Goal: Find specific page/section: Find specific page/section

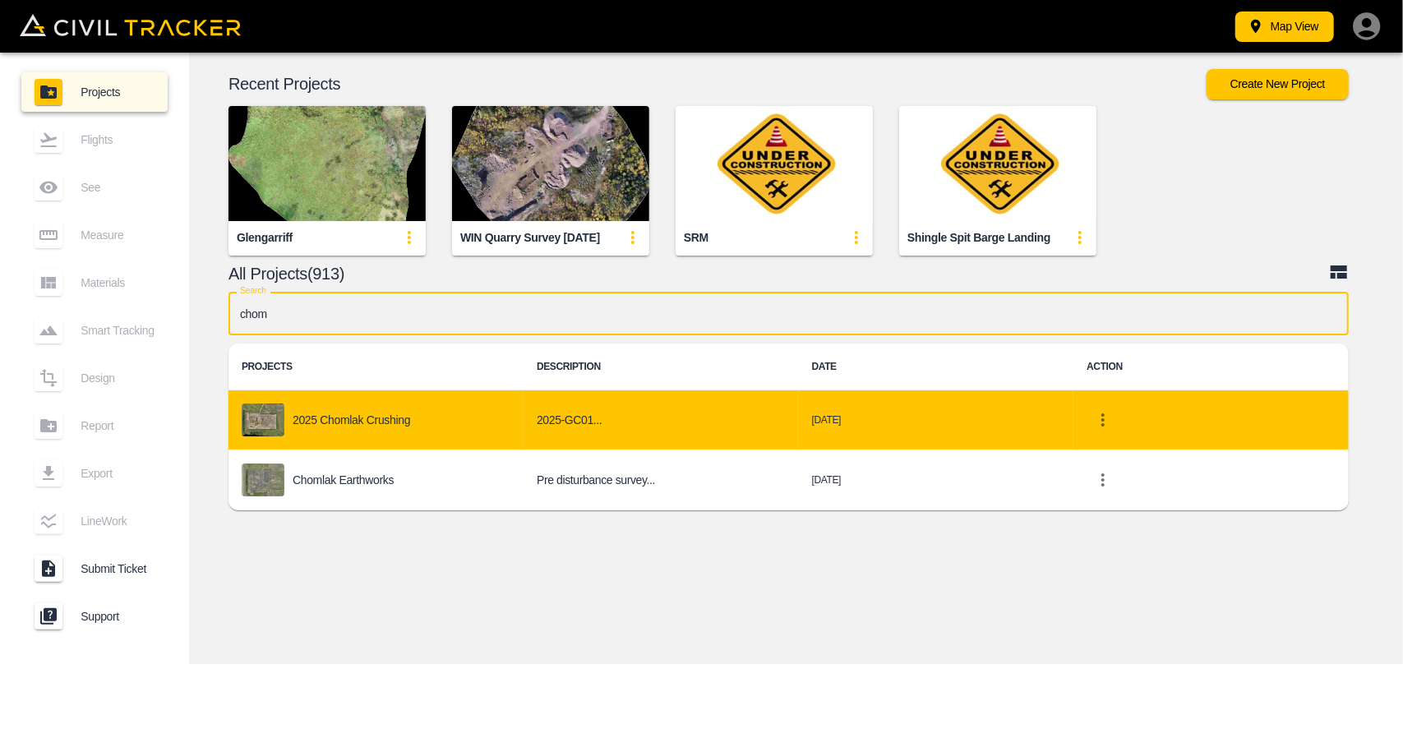
type input "chom"
click at [390, 413] on p "2025 Chomlak Crushing" at bounding box center [352, 419] width 118 height 13
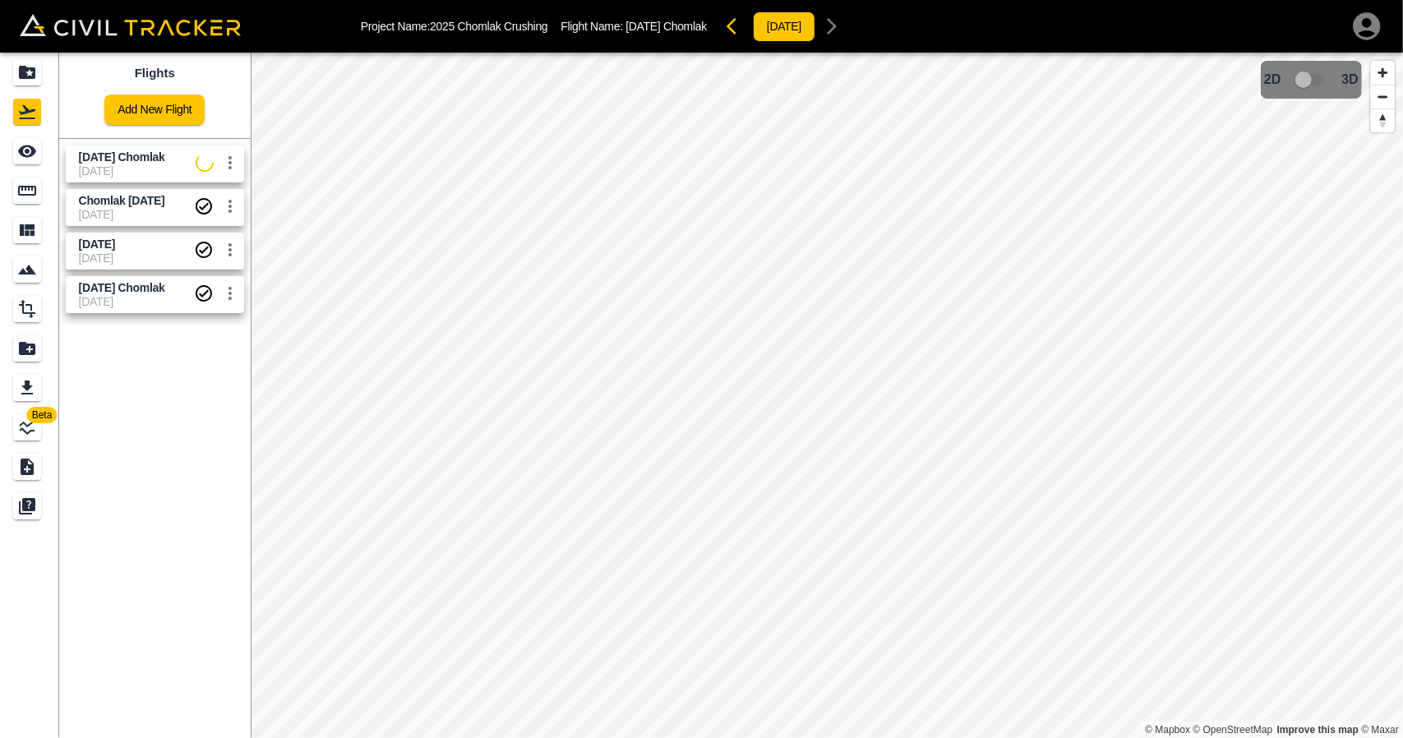
click at [102, 206] on span "Chomlak [DATE]" at bounding box center [136, 201] width 115 height 16
click at [36, 159] on icon "See" at bounding box center [27, 151] width 20 height 20
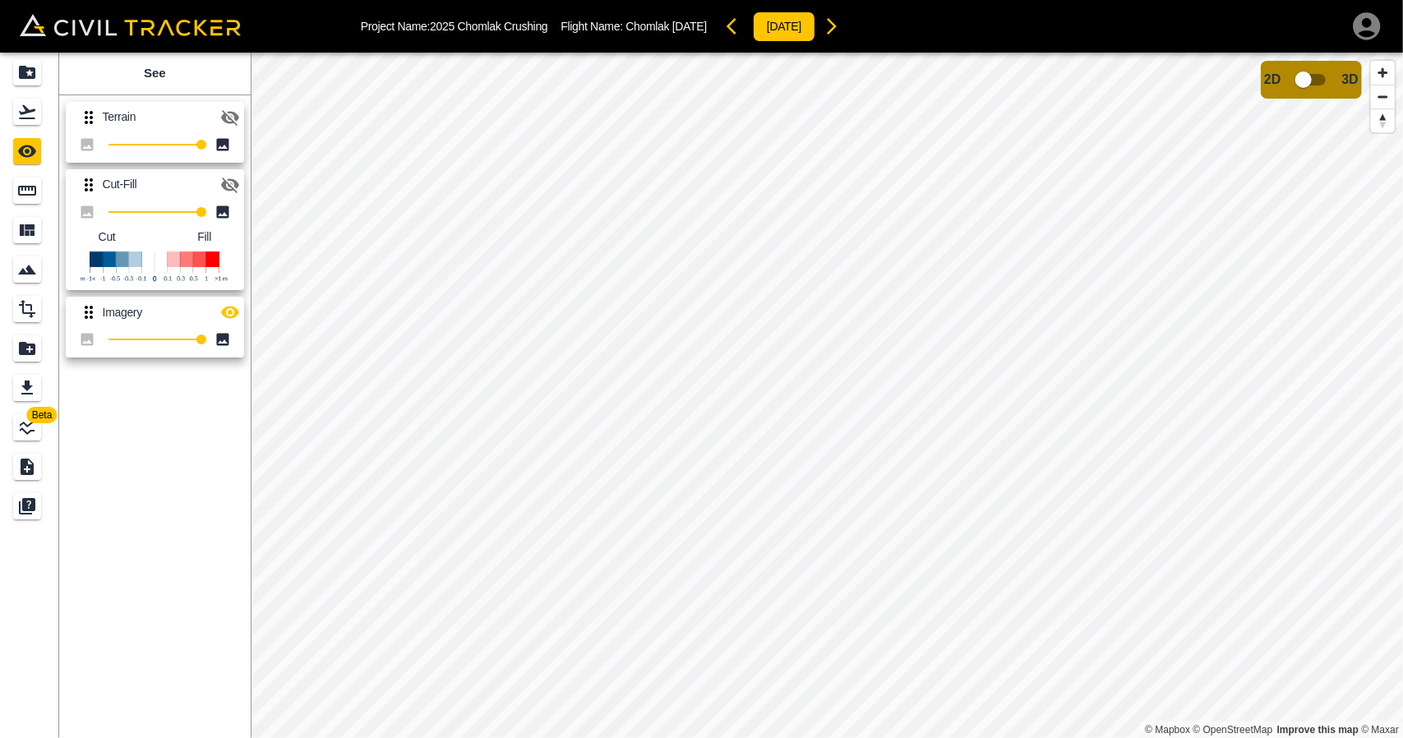
click at [222, 192] on icon "button" at bounding box center [230, 185] width 20 height 20
click at [225, 312] on icon "button" at bounding box center [230, 313] width 18 height 12
click at [224, 118] on icon "button" at bounding box center [230, 118] width 18 height 16
click at [224, 118] on icon "button" at bounding box center [230, 117] width 18 height 12
click at [38, 126] on link at bounding box center [29, 111] width 59 height 39
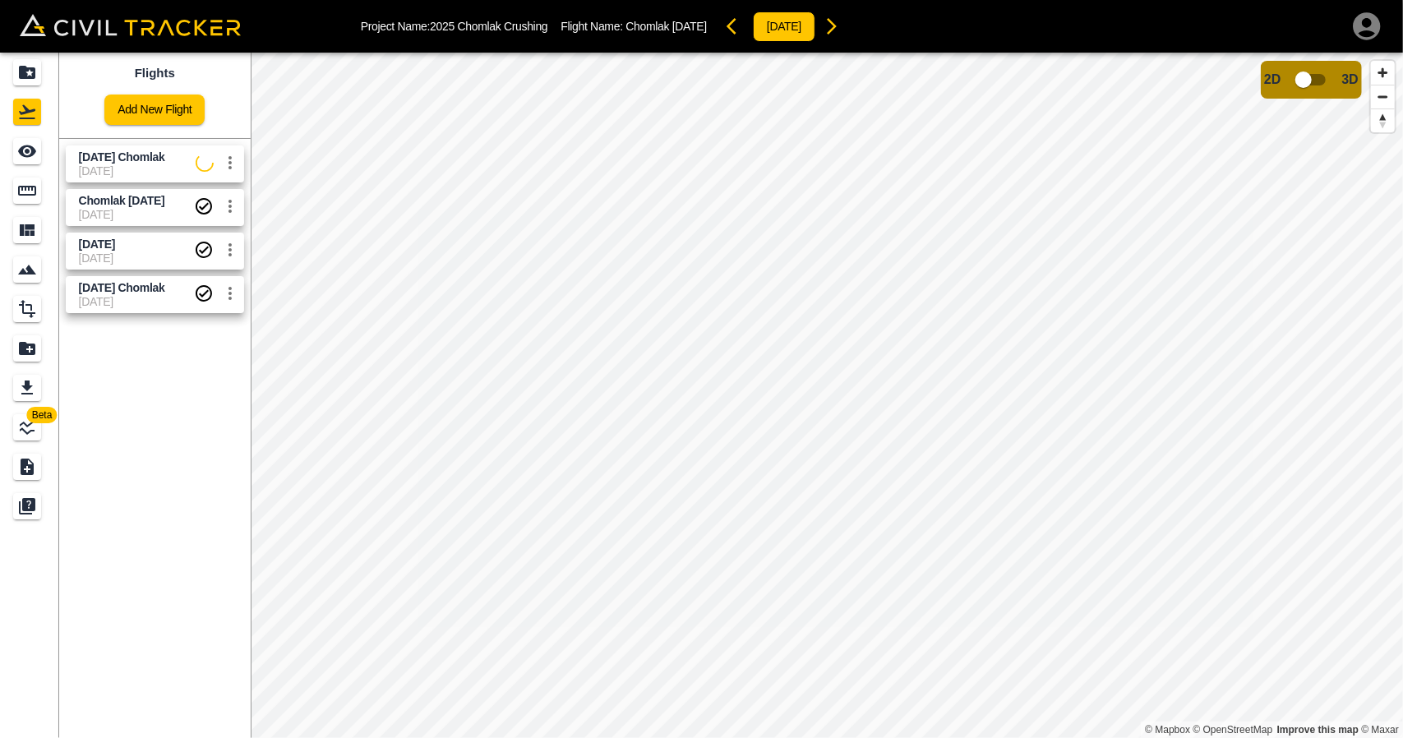
click at [109, 205] on span "Chomlak [DATE]" at bounding box center [122, 200] width 86 height 13
click at [109, 241] on span "[DATE]" at bounding box center [97, 244] width 36 height 13
click at [49, 157] on link at bounding box center [29, 151] width 59 height 39
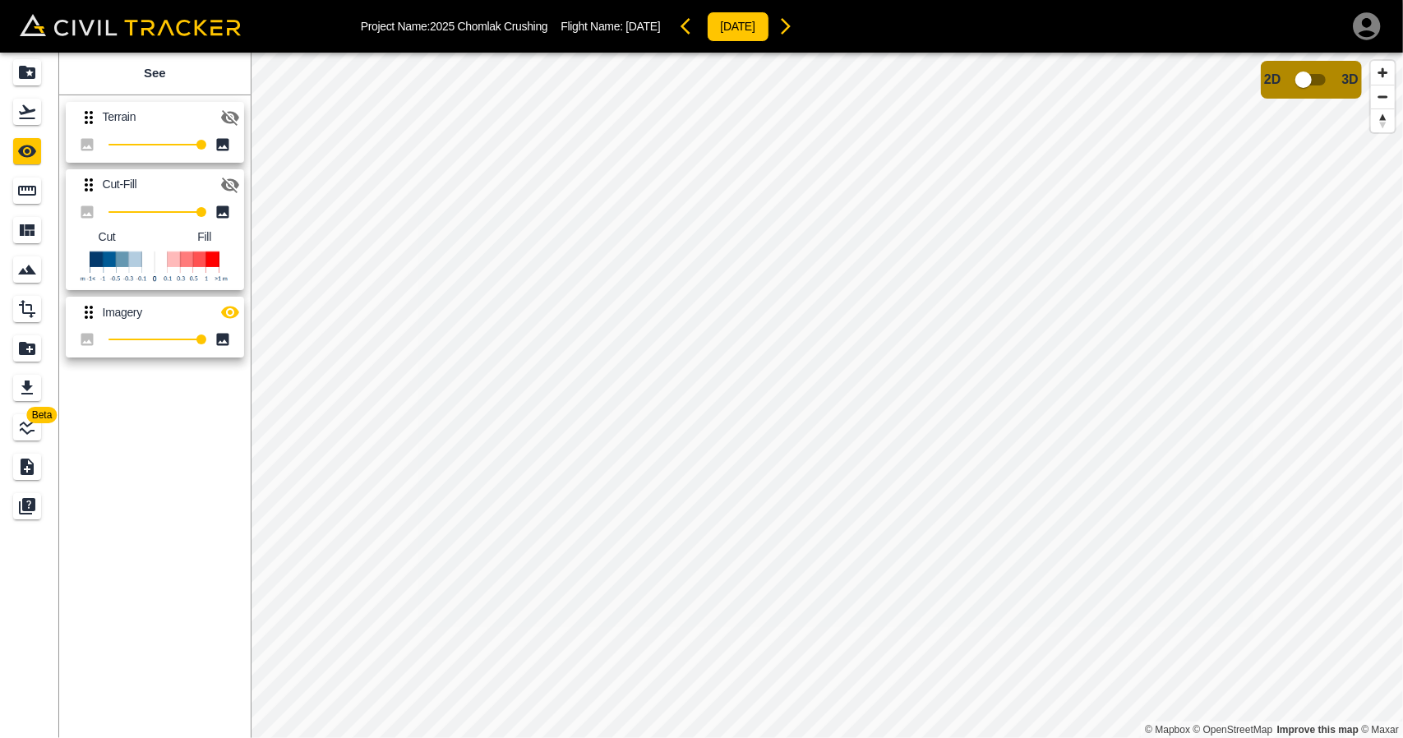
click at [234, 178] on icon "button" at bounding box center [230, 185] width 20 height 20
click at [229, 321] on icon "button" at bounding box center [230, 312] width 20 height 20
click at [39, 127] on link at bounding box center [29, 111] width 59 height 39
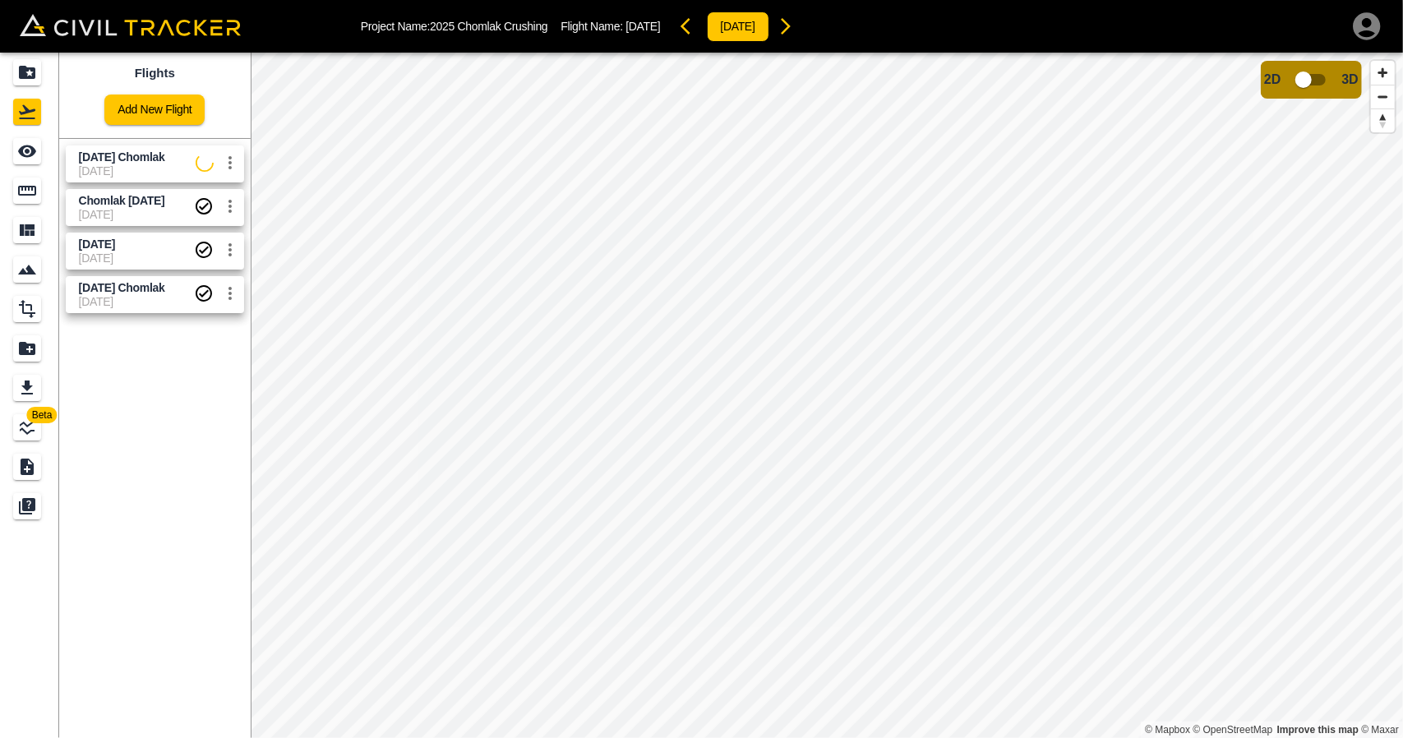
click at [33, 83] on div "Projects" at bounding box center [27, 72] width 28 height 26
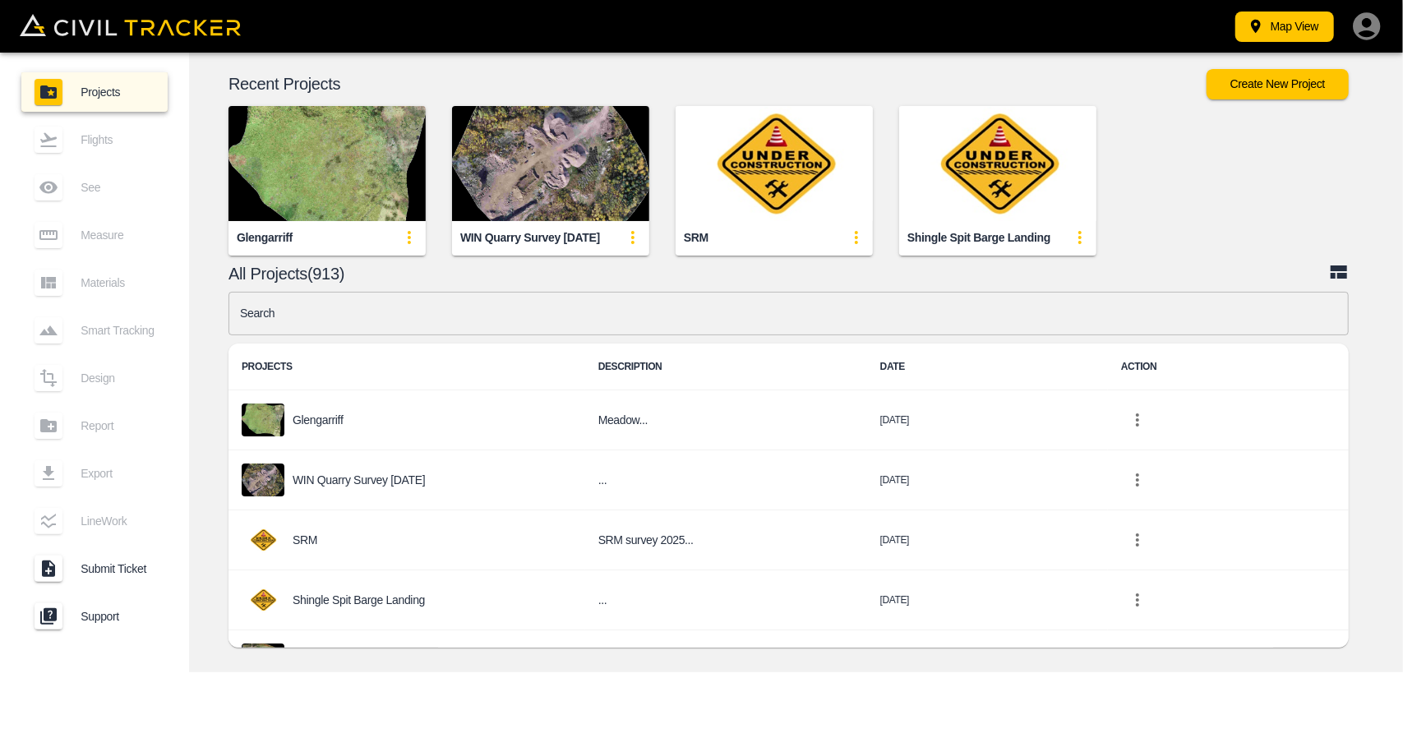
click at [561, 313] on input "text" at bounding box center [789, 314] width 1120 height 44
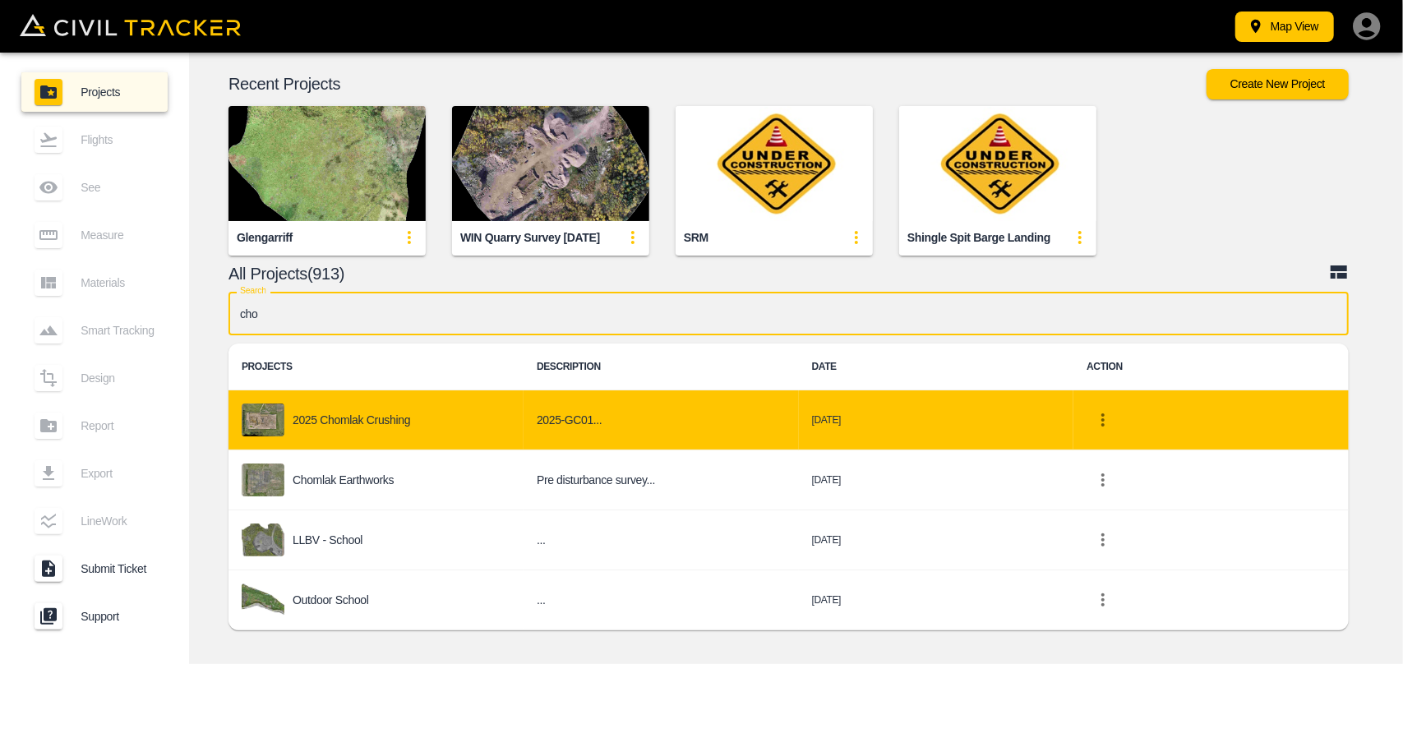
type input "cho"
click at [450, 446] on td "2025 Chomlak Crushing" at bounding box center [376, 420] width 295 height 60
